Goal: Information Seeking & Learning: Learn about a topic

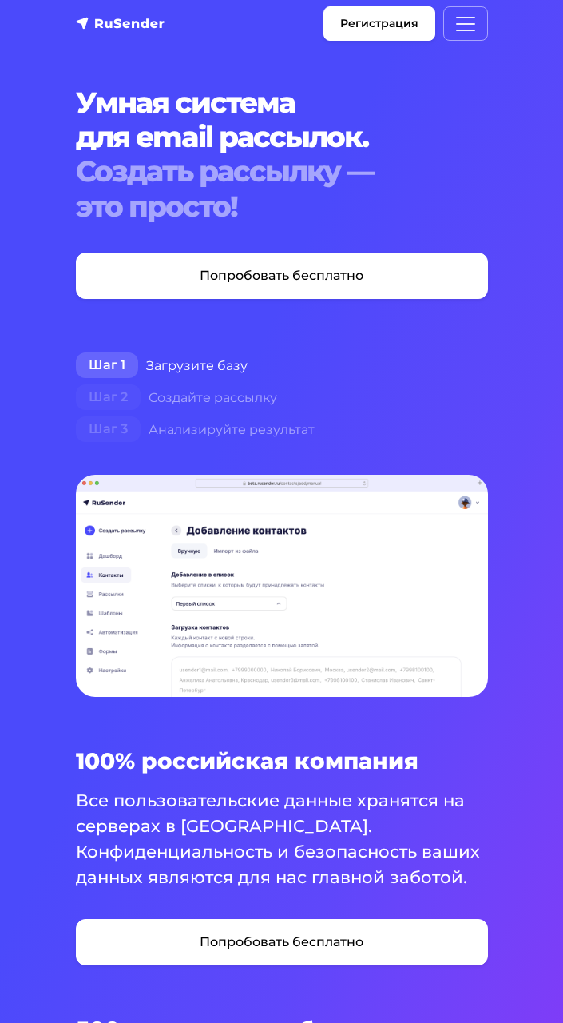
click at [330, 495] on img at bounding box center [282, 586] width 412 height 223
click at [478, 507] on img at bounding box center [282, 586] width 412 height 223
click at [464, 487] on img at bounding box center [282, 586] width 412 height 223
click at [473, 483] on img at bounding box center [282, 586] width 412 height 223
click at [481, 481] on img at bounding box center [282, 586] width 412 height 223
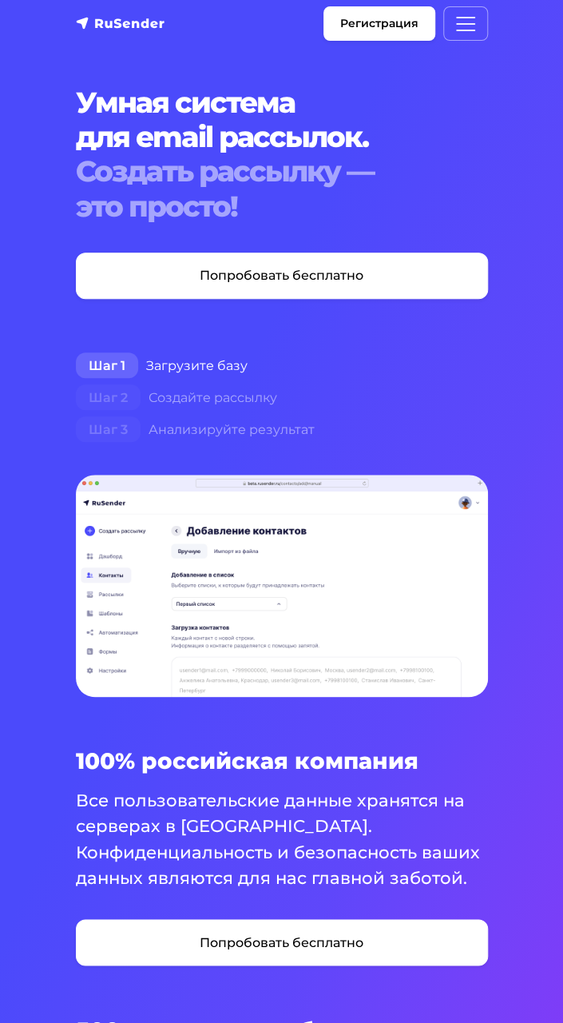
click at [482, 486] on img at bounding box center [282, 586] width 412 height 223
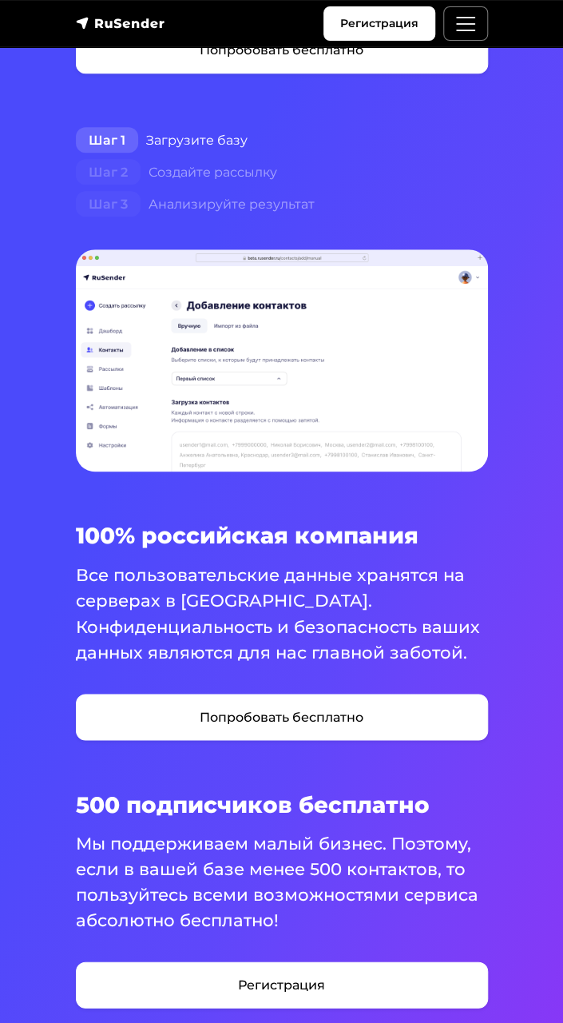
scroll to position [265, 0]
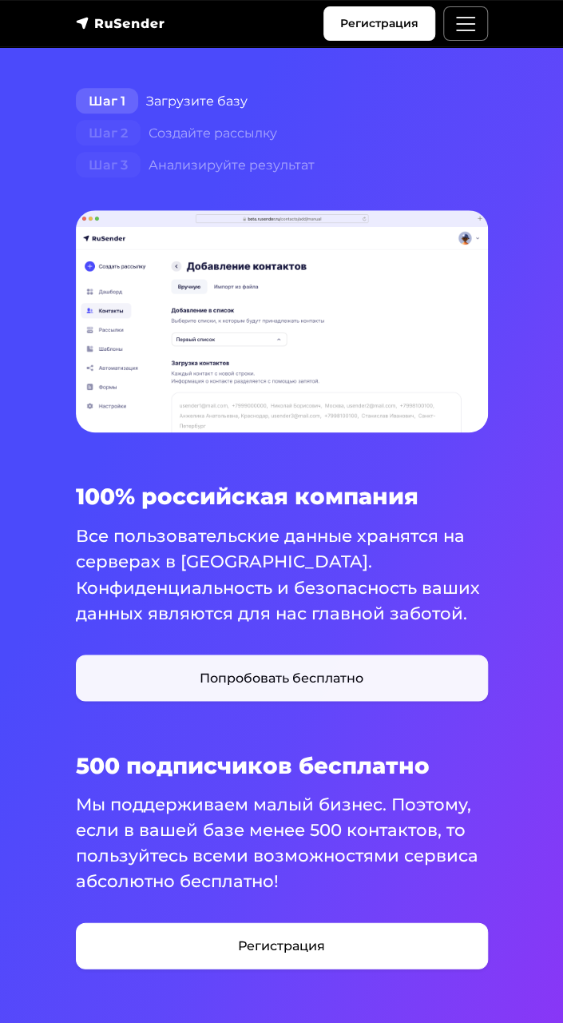
click at [269, 686] on link "Попробовать бесплатно" at bounding box center [282, 677] width 412 height 46
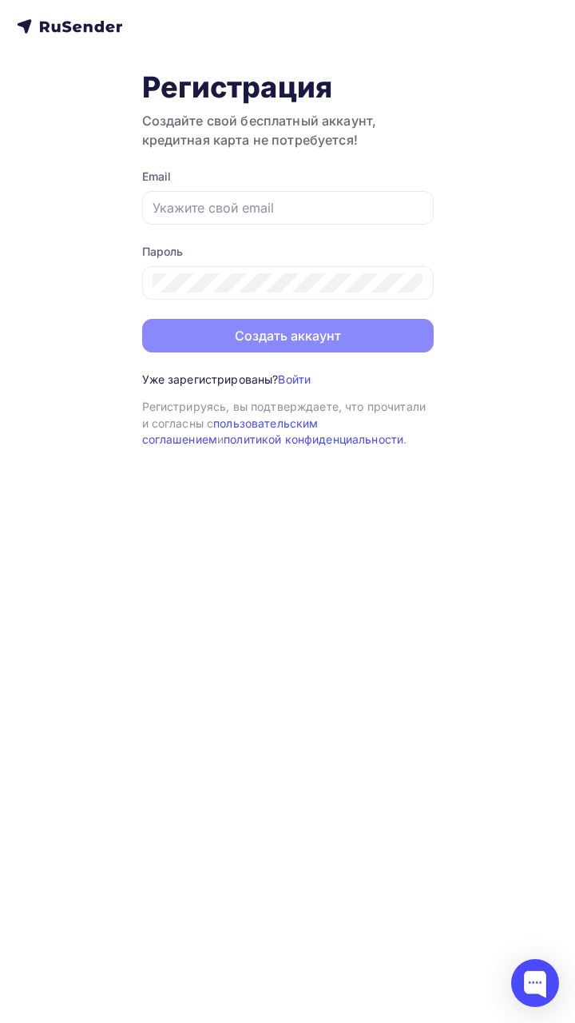
click at [3, 706] on div "Уже зарегистрированы? Войти Регистрация Создайте свой бесплатный аккаунт, креди…" at bounding box center [287, 511] width 575 height 1023
click at [535, 974] on div at bounding box center [535, 983] width 48 height 48
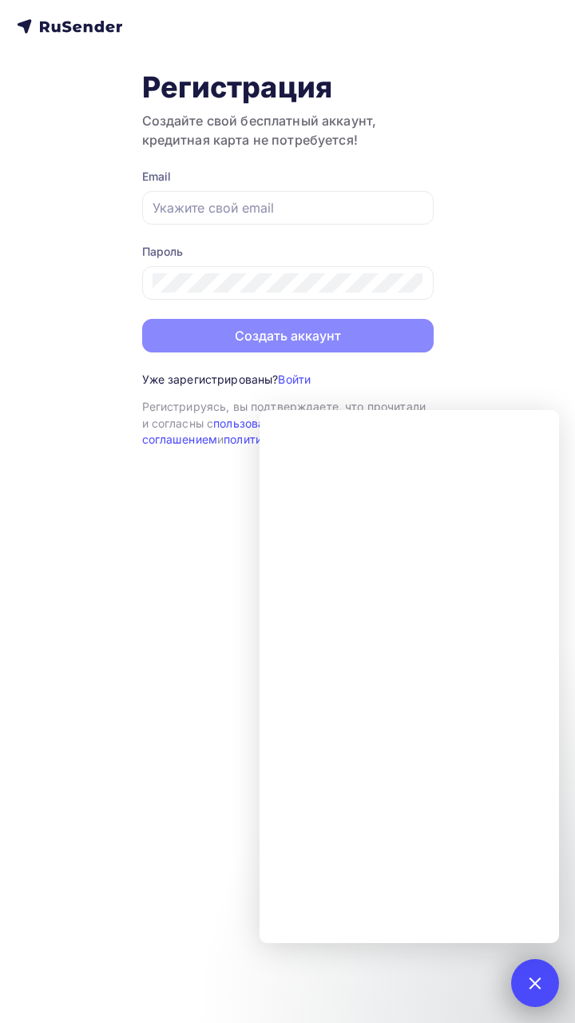
click at [526, 977] on div at bounding box center [535, 983] width 48 height 48
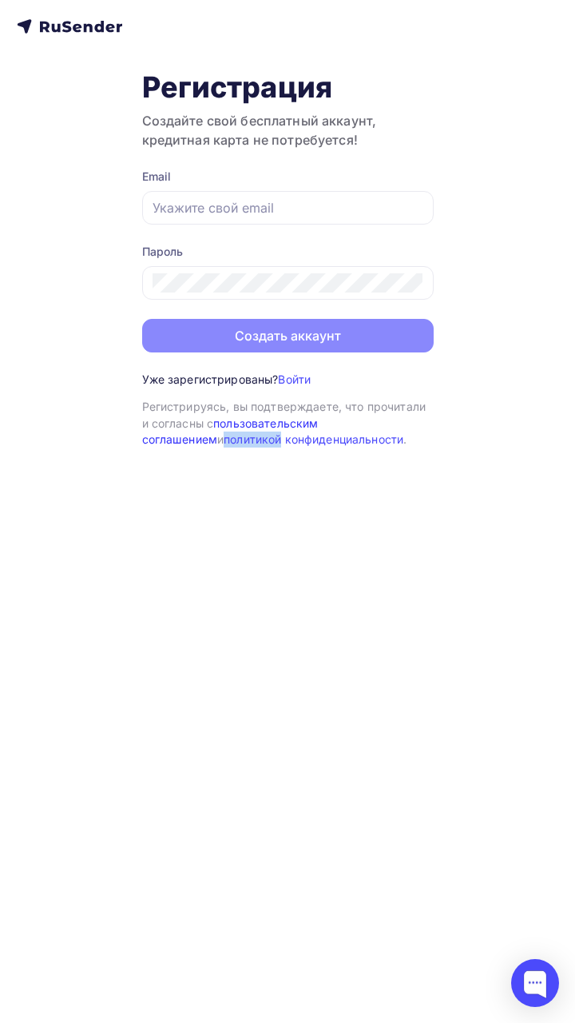
click at [254, 420] on link "пользовательским соглашением" at bounding box center [230, 431] width 177 height 30
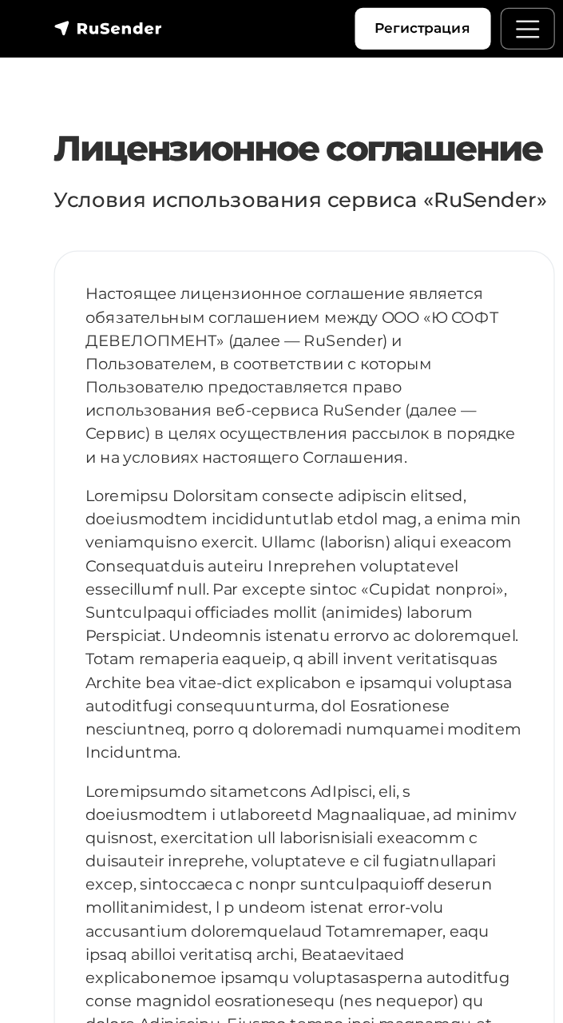
click at [304, 523] on p at bounding box center [282, 514] width 360 height 230
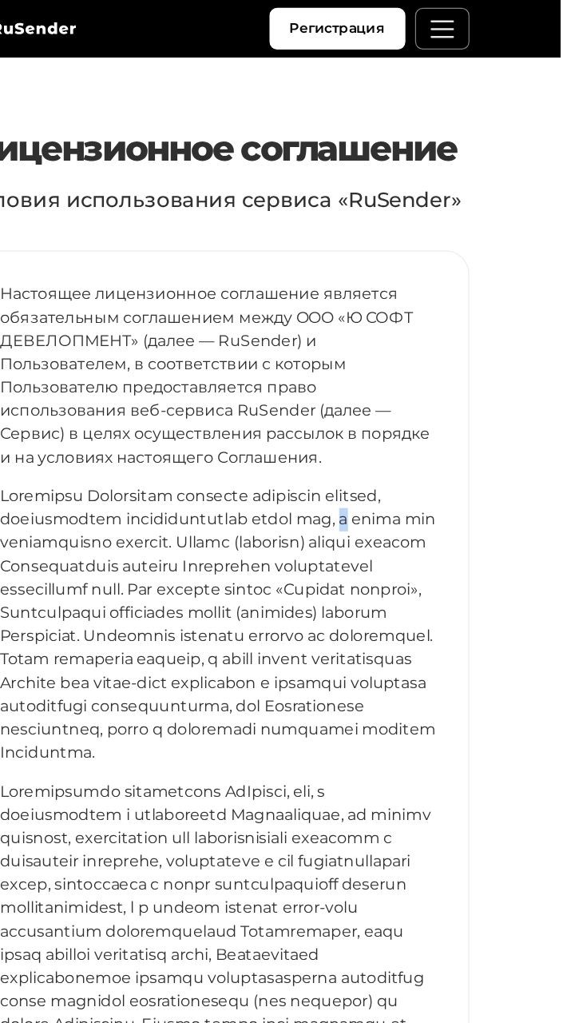
click at [243, 743] on p at bounding box center [282, 776] width 360 height 269
click at [273, 734] on p at bounding box center [282, 776] width 360 height 269
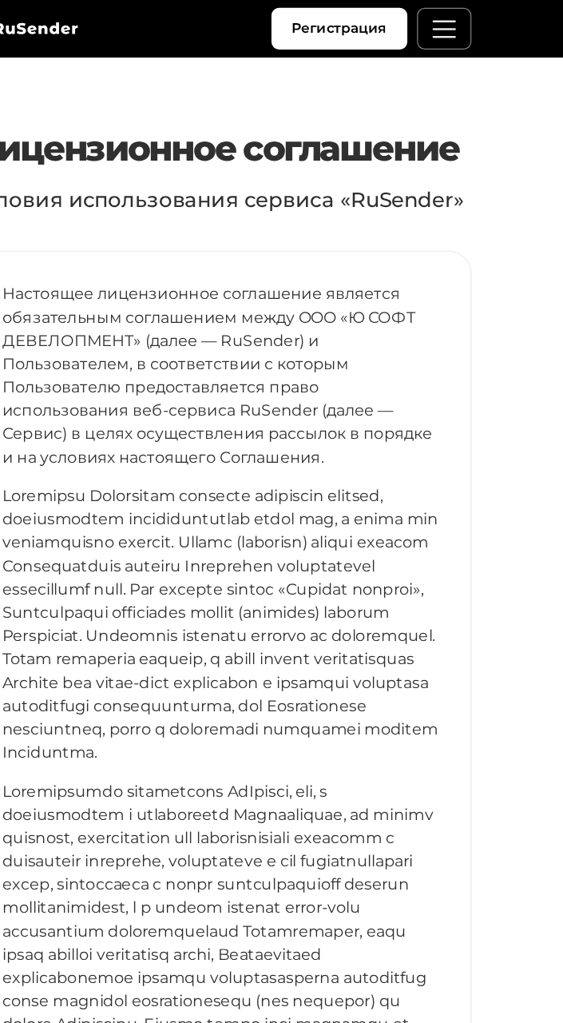
click at [107, 586] on p at bounding box center [282, 514] width 360 height 230
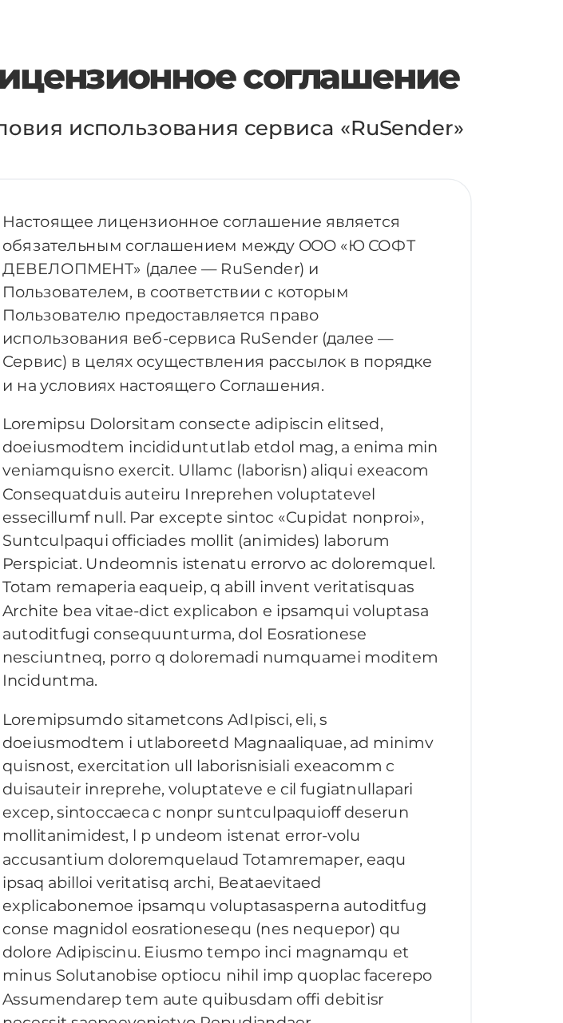
click at [197, 663] on p at bounding box center [282, 776] width 360 height 269
click at [180, 595] on p at bounding box center [282, 514] width 360 height 230
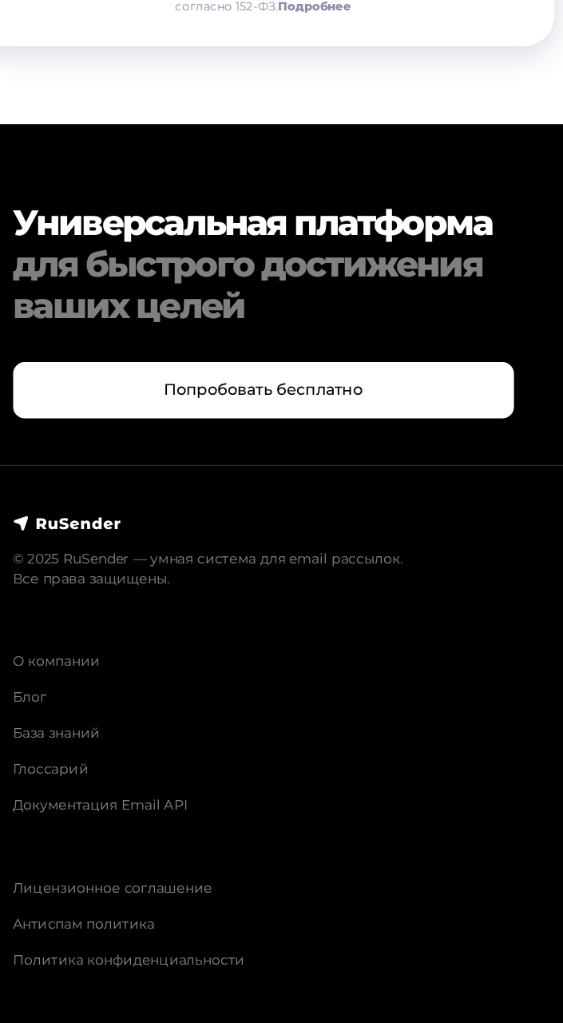
scroll to position [16074, 0]
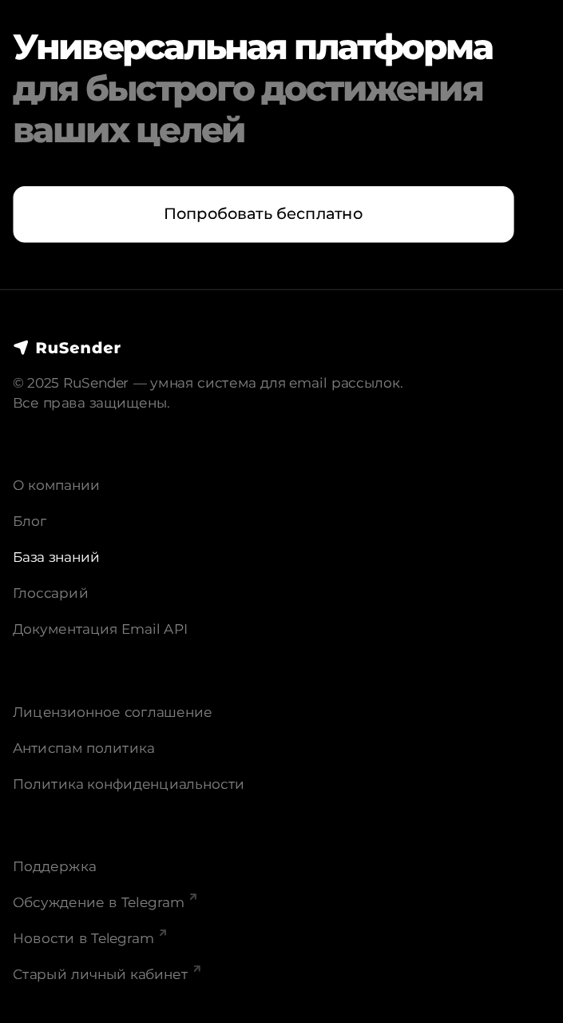
click at [80, 635] on link "База знаний" at bounding box center [112, 639] width 72 height 14
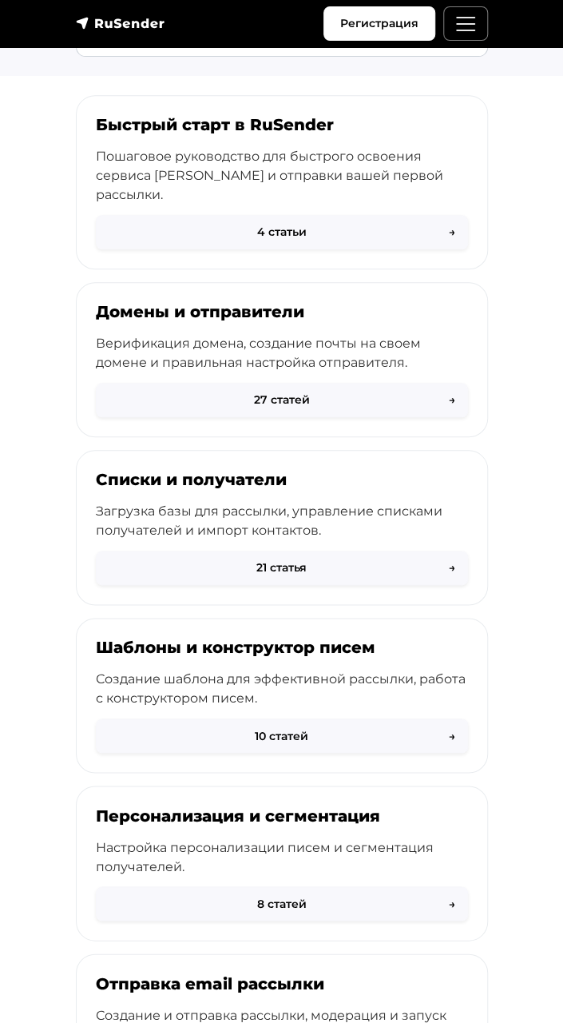
scroll to position [130, 0]
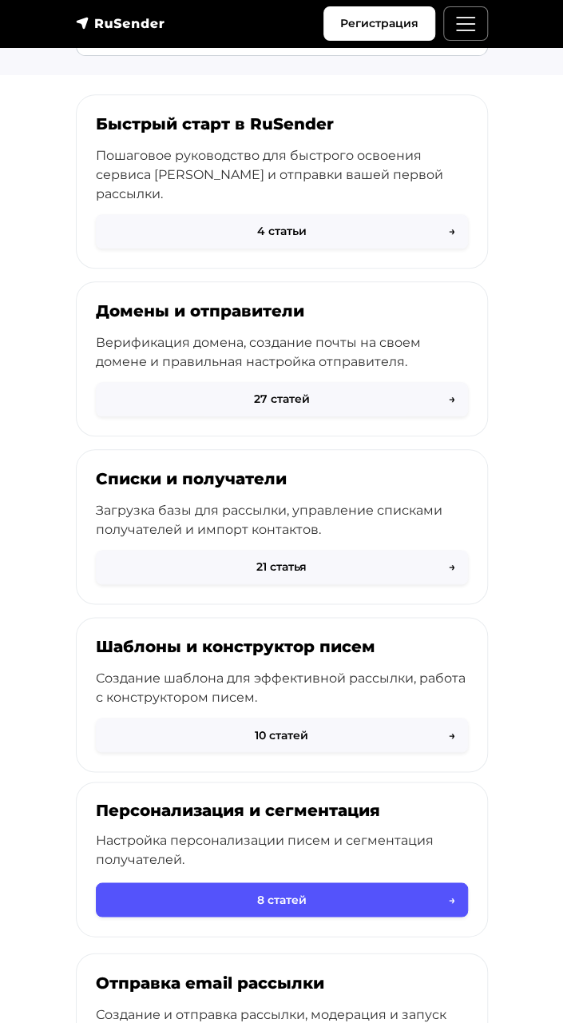
click at [230, 882] on button "8 статей →" at bounding box center [282, 899] width 372 height 34
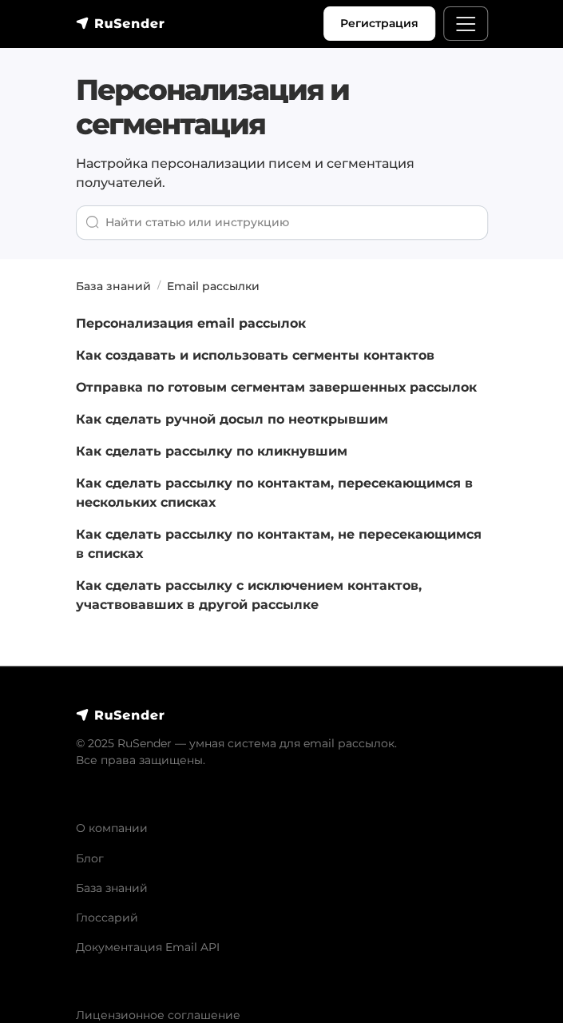
scroll to position [2, 0]
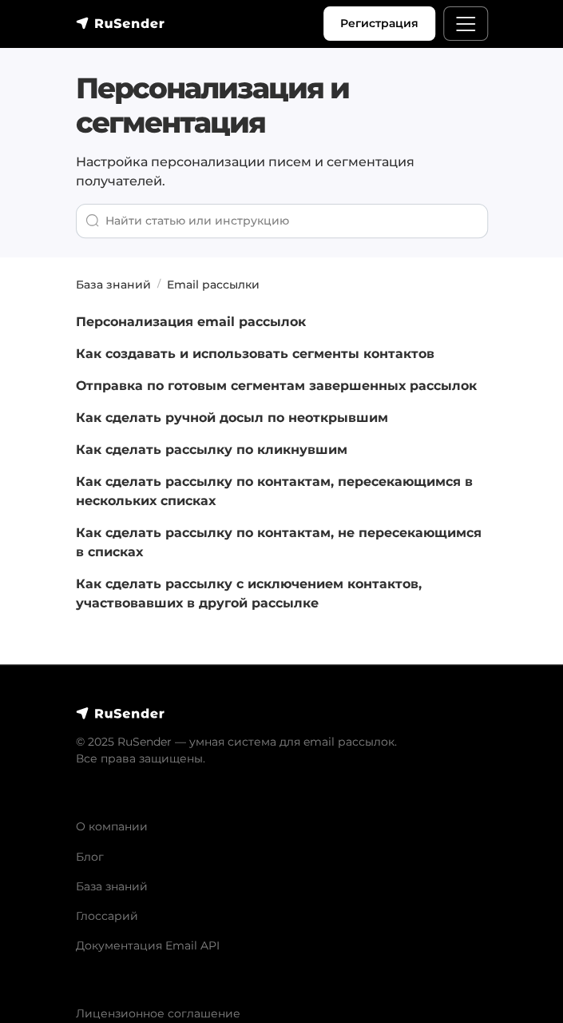
click at [212, 865] on ul "О компании Блог База знаний Глоссарий Документация Email API" at bounding box center [282, 885] width 412 height 135
click at [227, 860] on li "Блог" at bounding box center [282, 856] width 412 height 17
click at [236, 511] on div "Персонализация email рассылок Как создавать и использовать сегменты контактов О…" at bounding box center [282, 462] width 412 height 300
click at [91, 860] on link "Блог" at bounding box center [90, 856] width 28 height 14
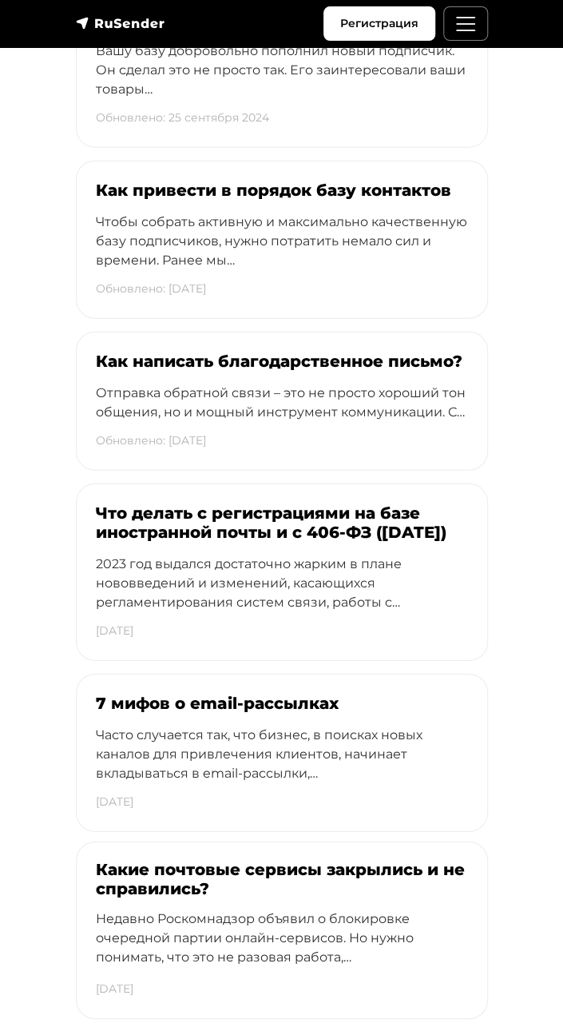
scroll to position [9387, 0]
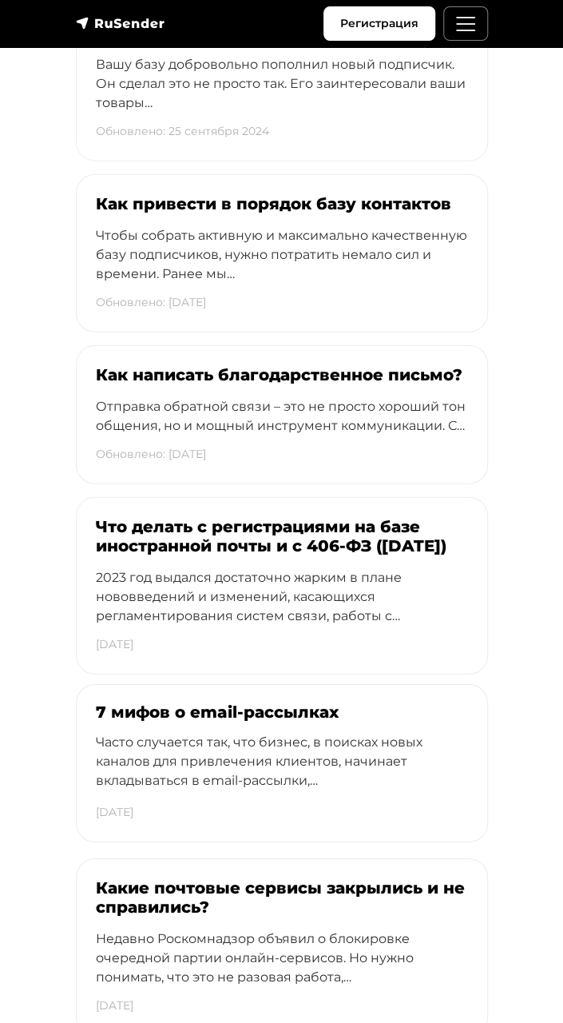
click at [157, 700] on div "7 мифов о email-рассылках Часто случается так, что бизнес, в поисках новых кана…" at bounding box center [282, 763] width 411 height 157
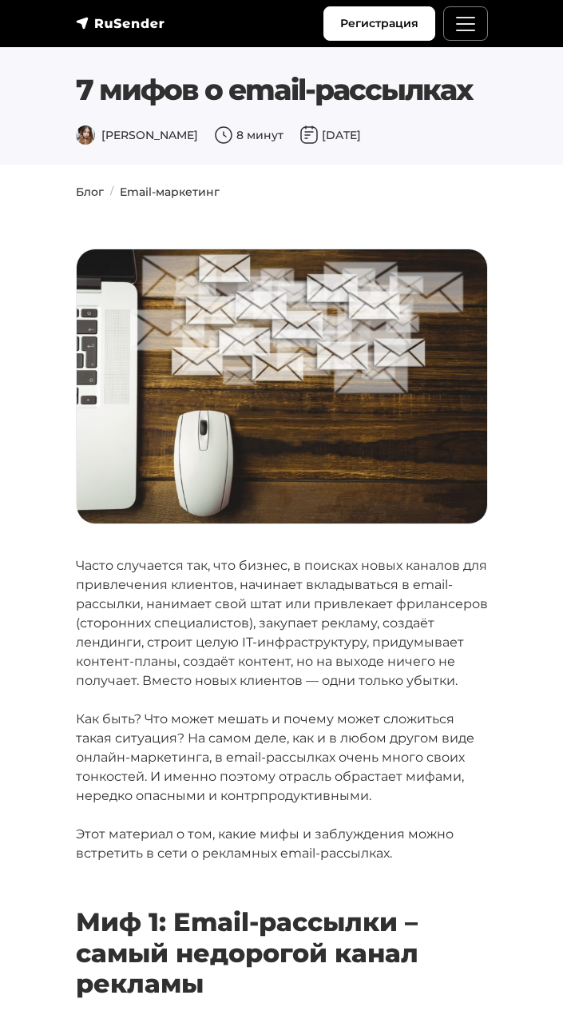
click at [147, 725] on p "Как быть? Что может мешать и почему может сложиться такая ситуация? На самом де…" at bounding box center [282, 758] width 412 height 96
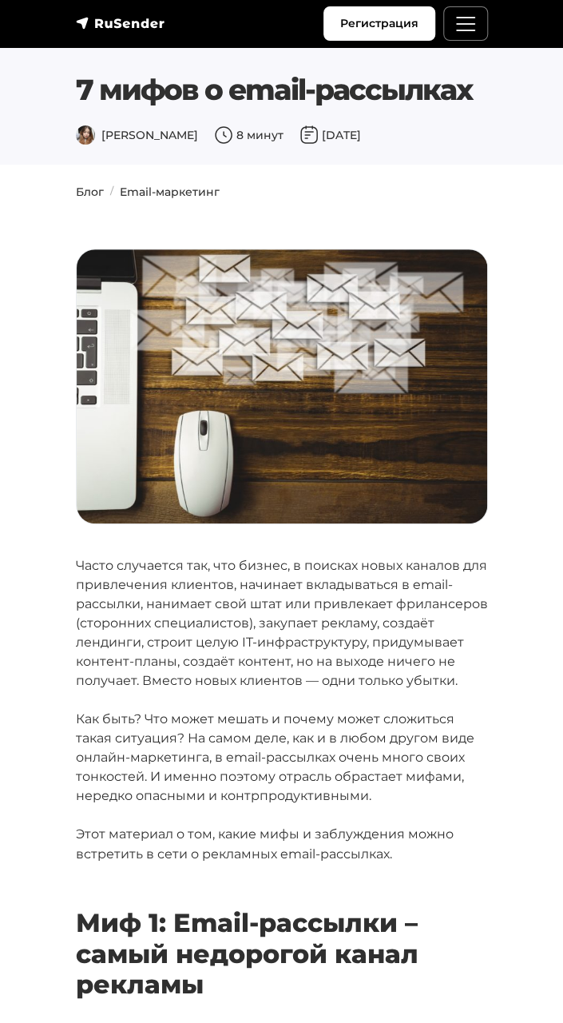
click at [134, 726] on p "Как быть? Что может мешать и почему может сложиться такая ситуация? На самом де…" at bounding box center [282, 758] width 412 height 96
click at [462, 29] on span "Меню" at bounding box center [466, 24] width 24 height 24
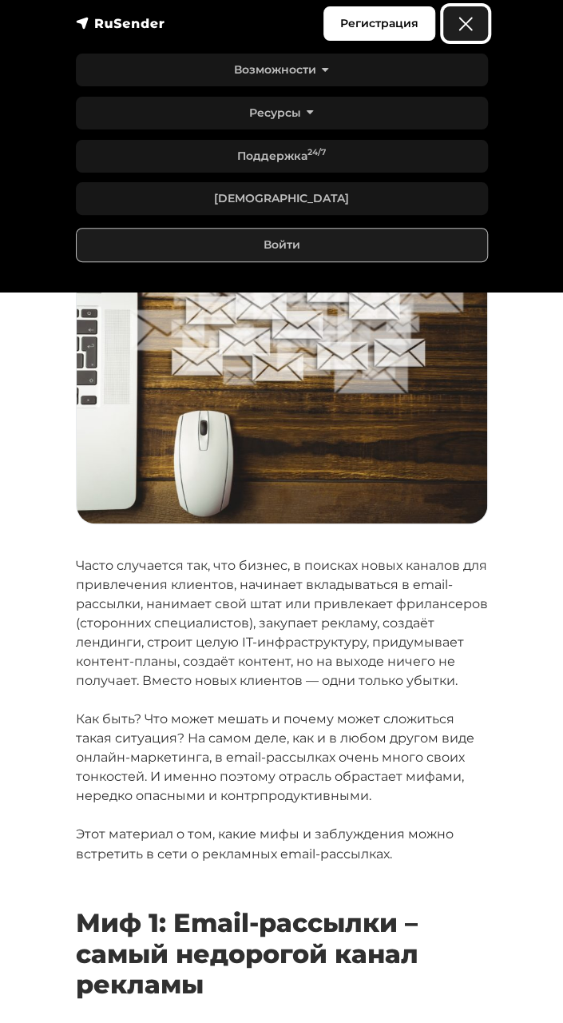
click at [463, 24] on span "Меню" at bounding box center [466, 24] width 24 height 24
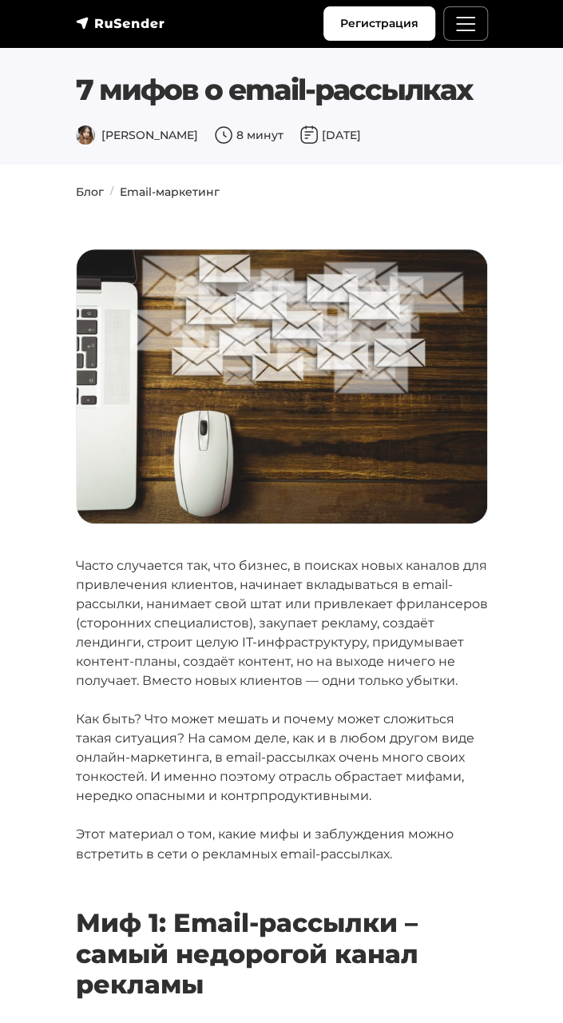
click at [274, 20] on div "Регистрация Возможности Конструктор писем [PERSON_NAME] подписки A/B–тестирован…" at bounding box center [282, 23] width 432 height 34
